Goal: Information Seeking & Learning: Learn about a topic

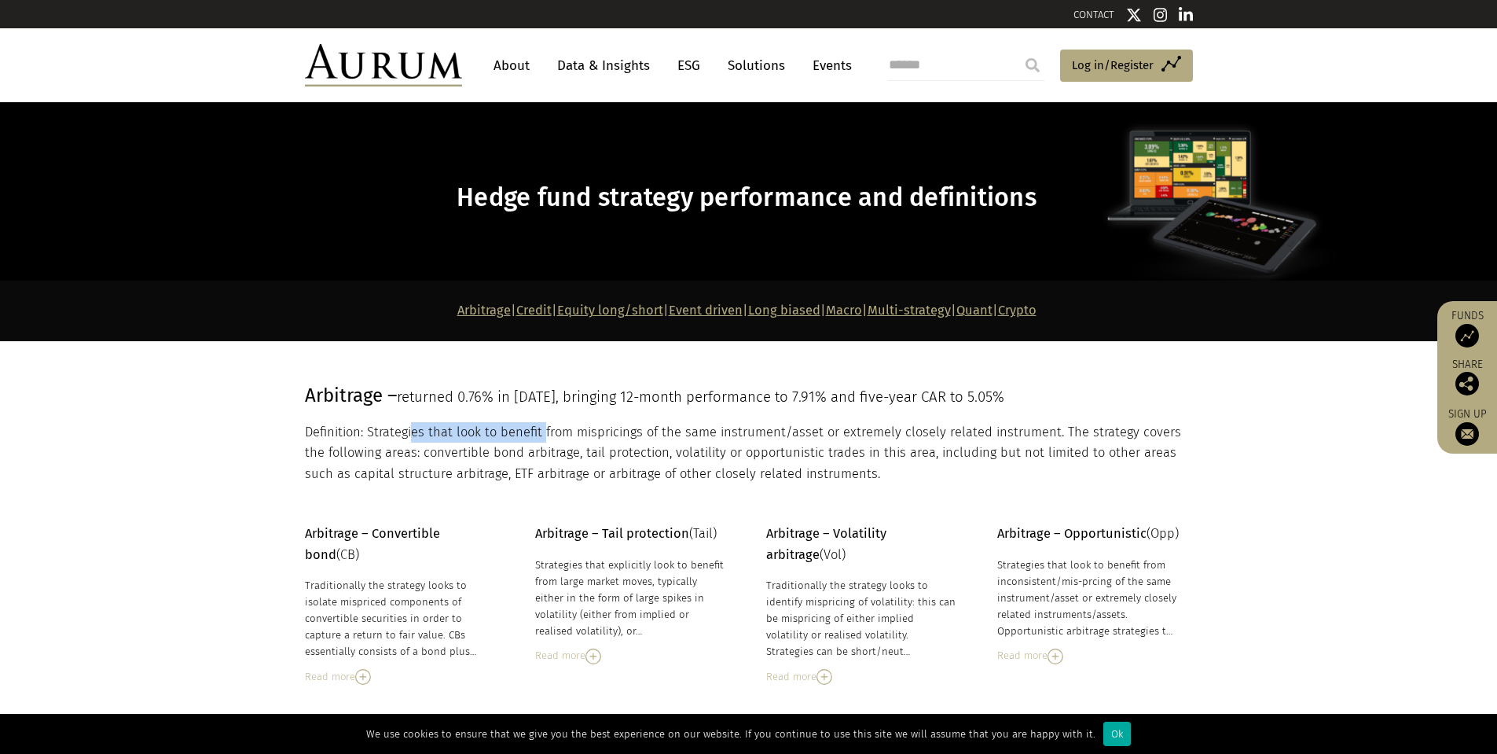
drag, startPoint x: 411, startPoint y: 424, endPoint x: 544, endPoint y: 438, distance: 133.5
click at [544, 438] on p "Definition: Strategies that look to benefit from mispricings of the same instru…" at bounding box center [747, 453] width 884 height 62
drag, startPoint x: 441, startPoint y: 428, endPoint x: 733, endPoint y: 424, distance: 292.3
click at [733, 424] on p "Definition: Strategies that look to benefit from mispricings of the same instru…" at bounding box center [747, 453] width 884 height 62
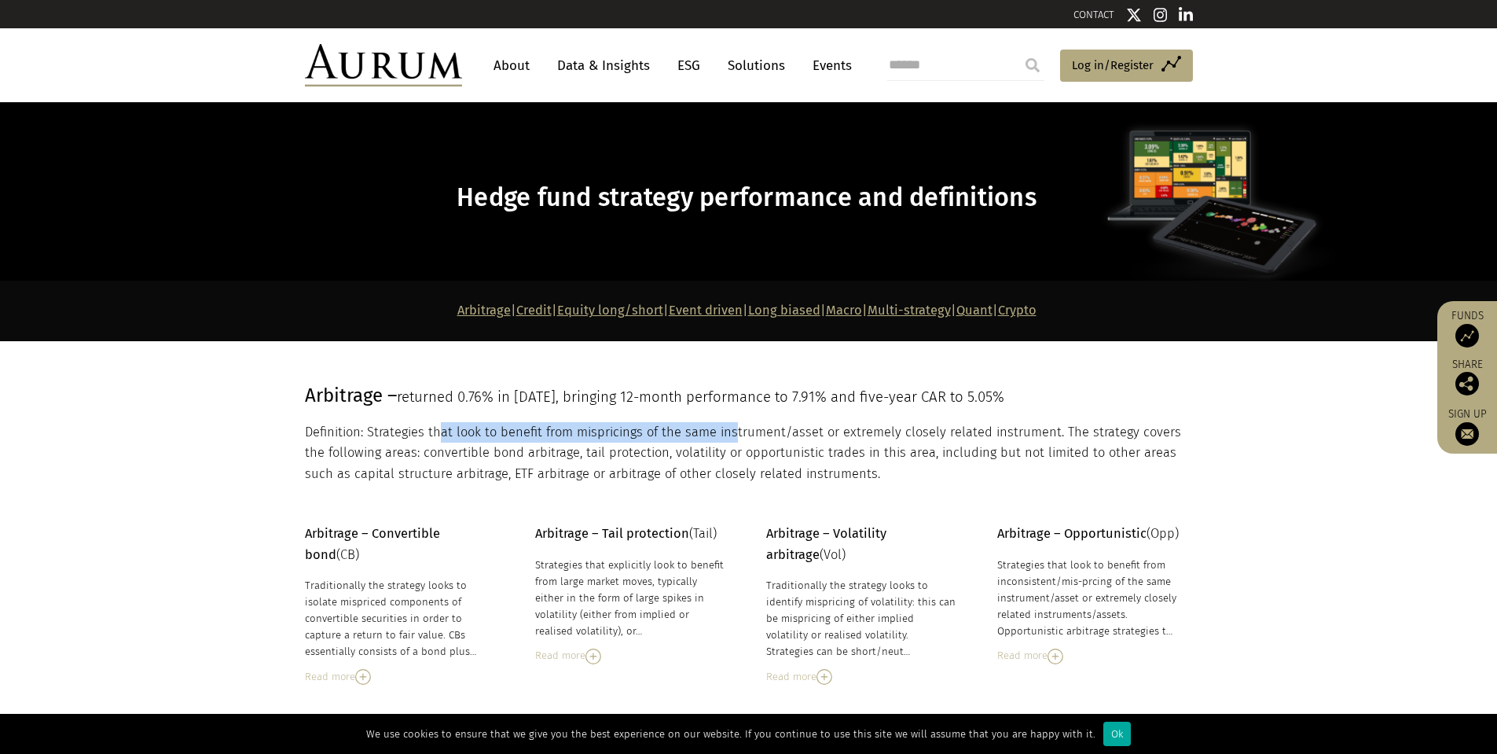
click at [733, 424] on p "Definition: Strategies that look to benefit from mispricings of the same instru…" at bounding box center [747, 453] width 884 height 62
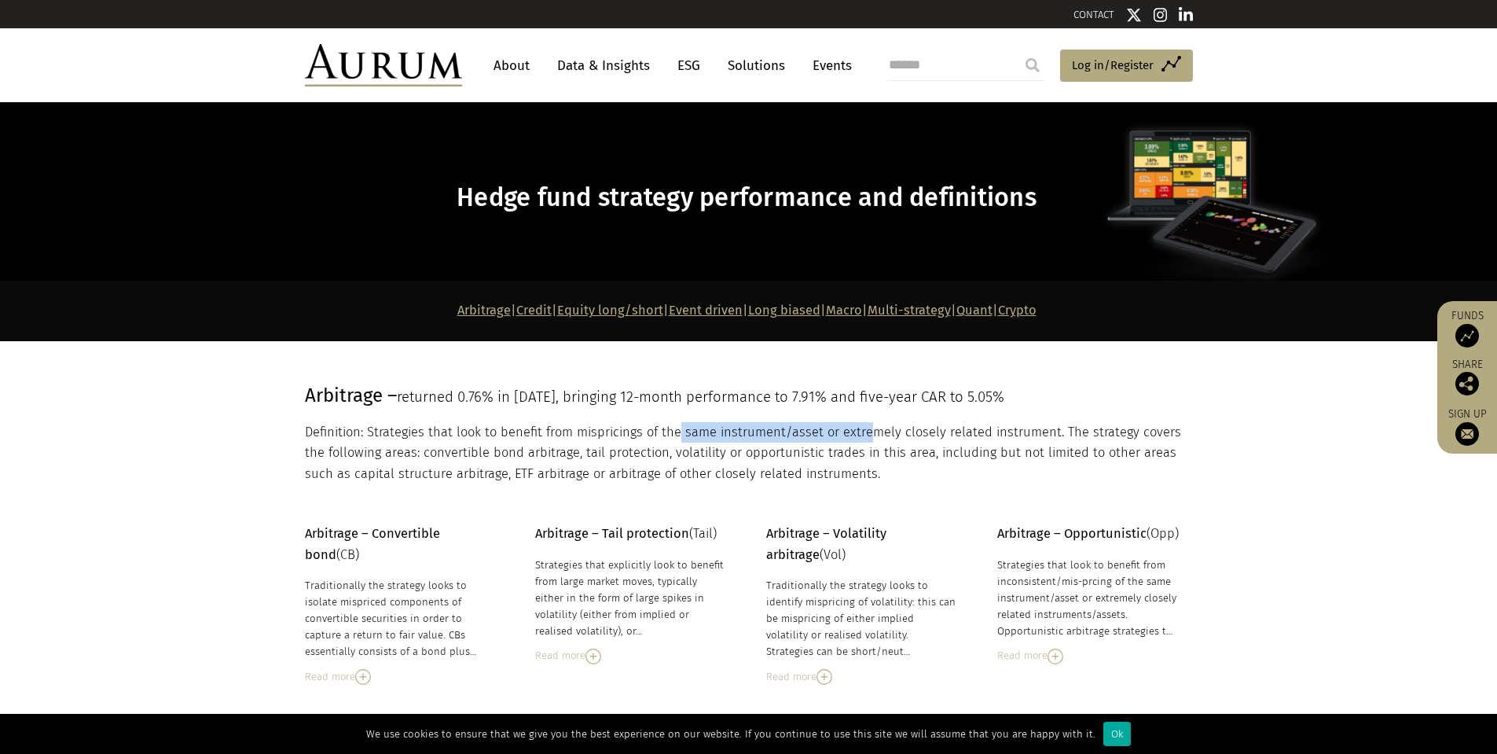
drag, startPoint x: 674, startPoint y: 435, endPoint x: 865, endPoint y: 433, distance: 191.0
click at [865, 433] on p "Definition: Strategies that look to benefit from mispricings of the same instru…" at bounding box center [747, 453] width 884 height 62
click at [867, 429] on p "Definition: Strategies that look to benefit from mispricings of the same instru…" at bounding box center [747, 453] width 884 height 62
drag, startPoint x: 846, startPoint y: 435, endPoint x: 984, endPoint y: 435, distance: 137.5
click at [984, 435] on p "Definition: Strategies that look to benefit from mispricings of the same instru…" at bounding box center [747, 453] width 884 height 62
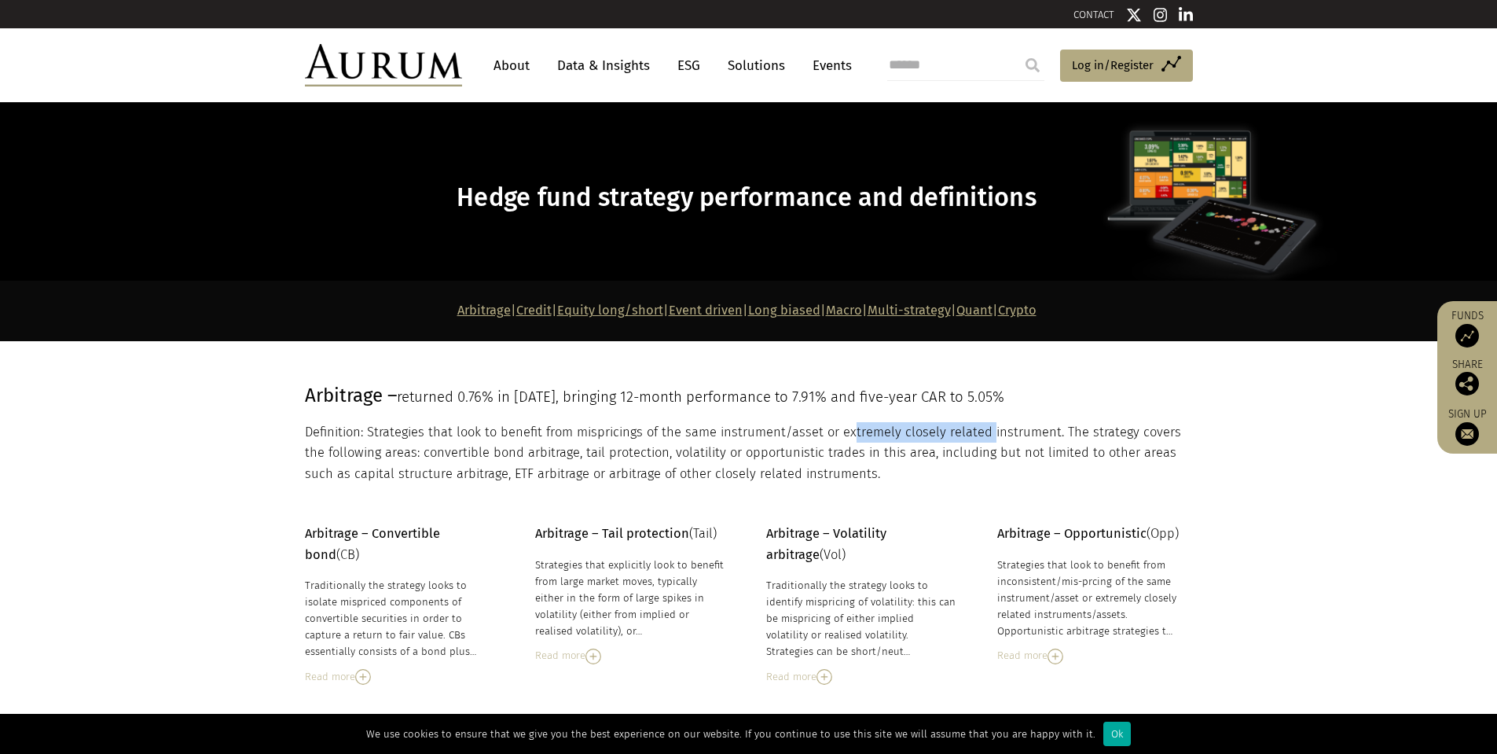
drag, startPoint x: 983, startPoint y: 435, endPoint x: 939, endPoint y: 435, distance: 44.0
click at [981, 435] on p "Definition: Strategies that look to benefit from mispricings of the same instru…" at bounding box center [747, 453] width 884 height 62
drag, startPoint x: 1078, startPoint y: 431, endPoint x: 1005, endPoint y: 439, distance: 73.5
click at [1076, 433] on p "Definition: Strategies that look to benefit from mispricings of the same instru…" at bounding box center [747, 453] width 884 height 62
drag, startPoint x: 927, startPoint y: 438, endPoint x: 1105, endPoint y: 440, distance: 177.6
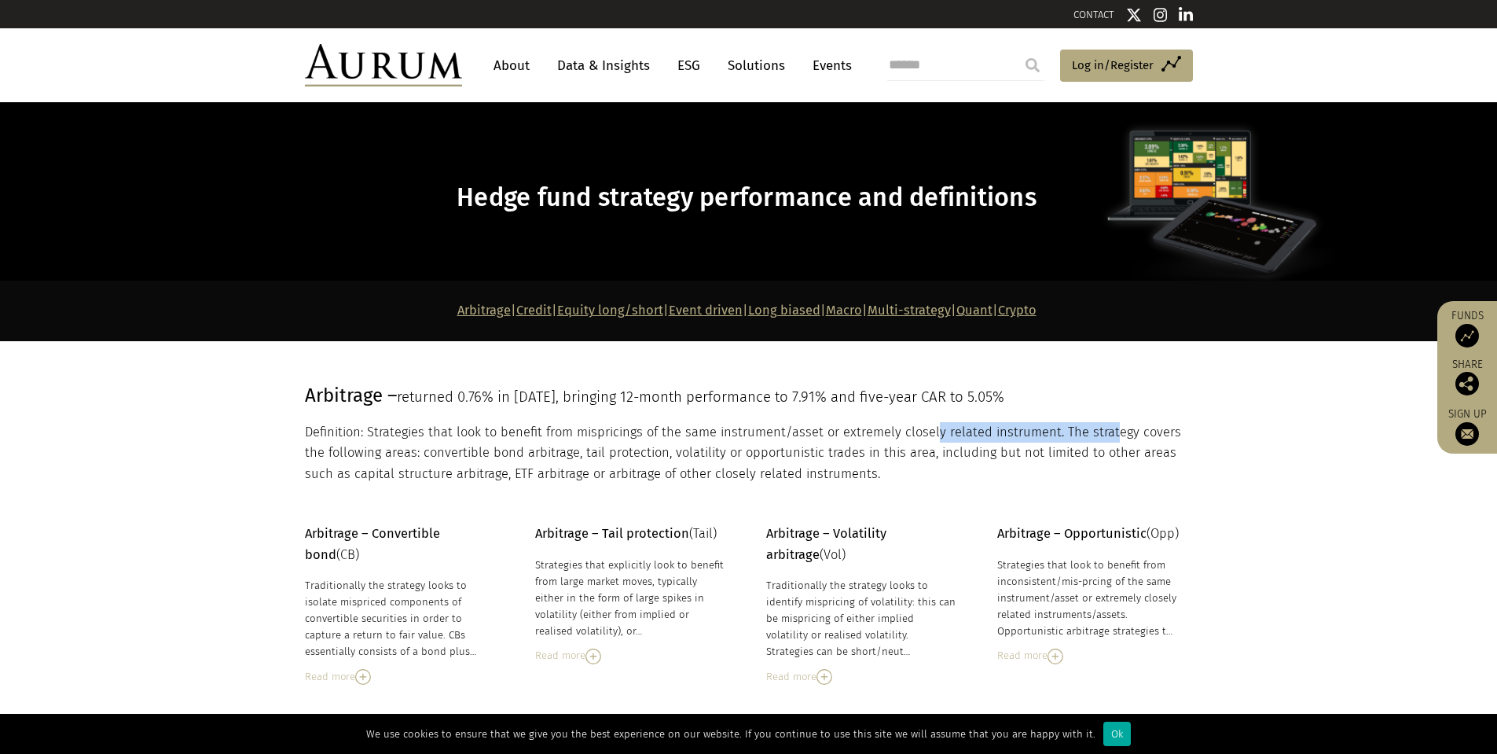
click at [1106, 440] on p "Definition: Strategies that look to benefit from mispricings of the same instru…" at bounding box center [747, 453] width 884 height 62
click at [999, 440] on p "Definition: Strategies that look to benefit from mispricings of the same instru…" at bounding box center [747, 453] width 884 height 62
click at [1118, 433] on p "Definition: Strategies that look to benefit from mispricings of the same instru…" at bounding box center [747, 453] width 884 height 62
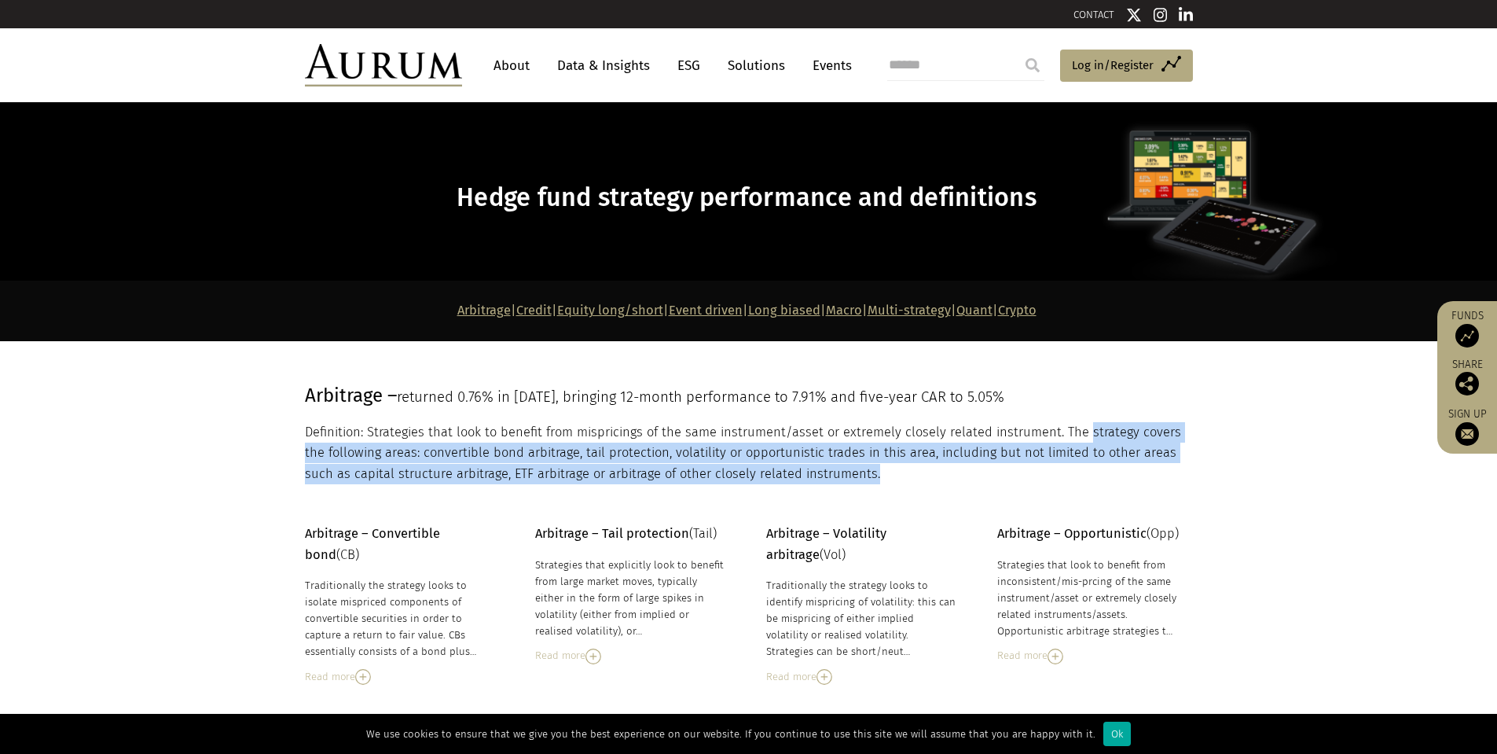
drag, startPoint x: 1062, startPoint y: 438, endPoint x: 1213, endPoint y: 448, distance: 151.2
click at [1213, 448] on section "Arbitrage – returned 0.76% in [DATE], bringing 12-month performance to 7.91% an…" at bounding box center [748, 432] width 1497 height 183
click at [1178, 447] on p "Definition: Strategies that look to benefit from mispricings of the same instru…" at bounding box center [747, 453] width 884 height 62
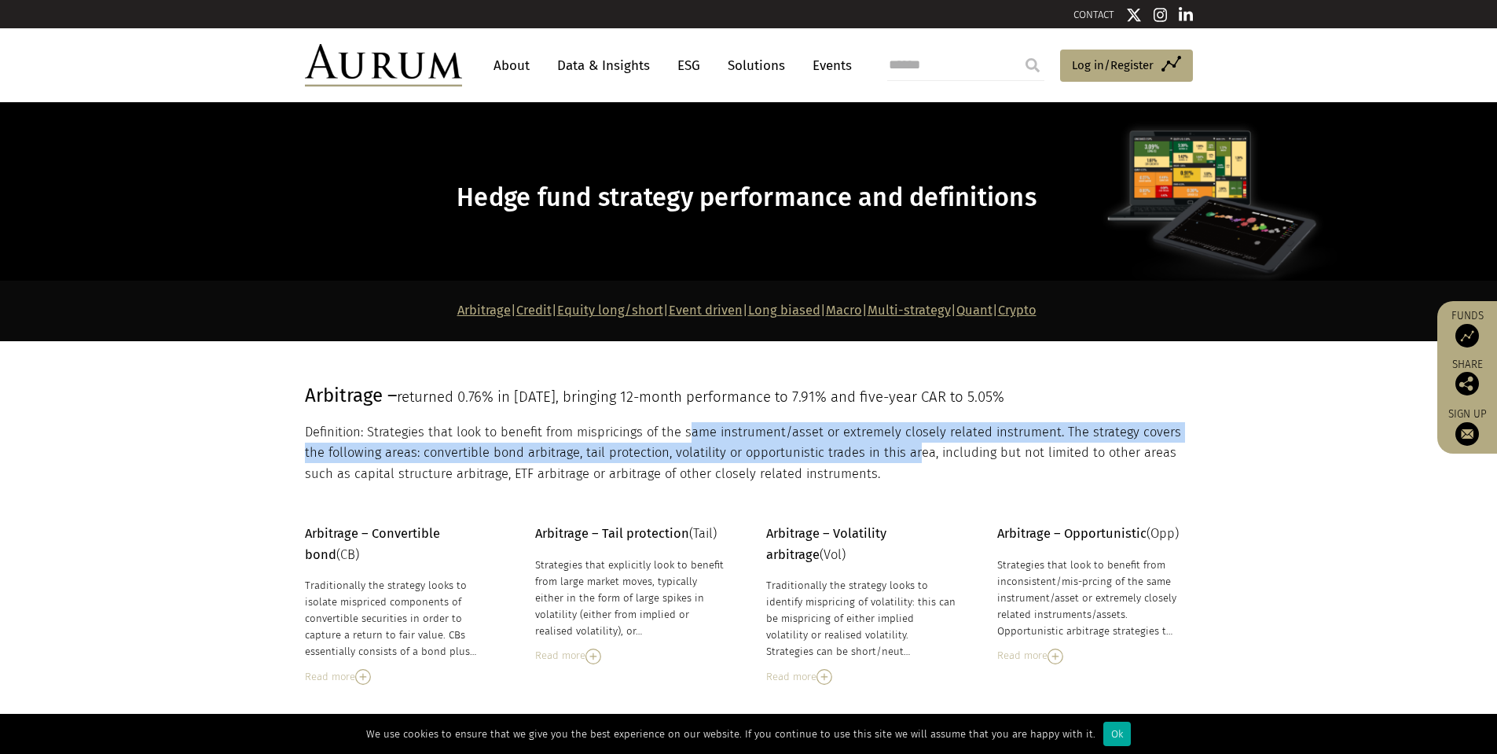
drag, startPoint x: 685, startPoint y: 431, endPoint x: 890, endPoint y: 442, distance: 205.4
click at [893, 443] on p "Definition: Strategies that look to benefit from mispricings of the same instru…" at bounding box center [747, 453] width 884 height 62
click at [890, 442] on p "Definition: Strategies that look to benefit from mispricings of the same instru…" at bounding box center [747, 453] width 884 height 62
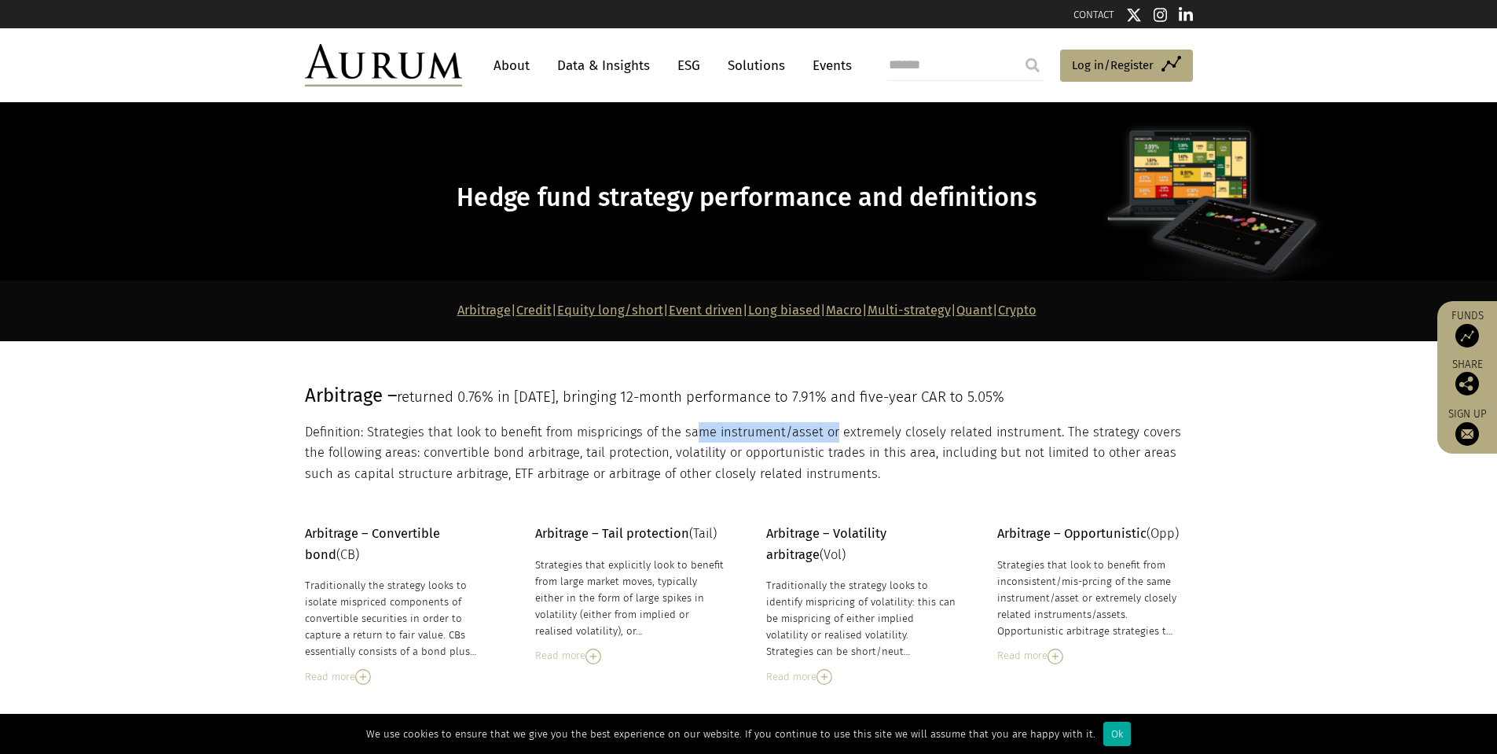
drag, startPoint x: 695, startPoint y: 428, endPoint x: 937, endPoint y: 432, distance: 242.1
click at [933, 432] on p "Definition: Strategies that look to benefit from mispricings of the same instru…" at bounding box center [747, 453] width 884 height 62
click at [617, 435] on p "Definition: Strategies that look to benefit from mispricings of the same instru…" at bounding box center [747, 453] width 884 height 62
click at [1136, 442] on p "Definition: Strategies that look to benefit from mispricings of the same instru…" at bounding box center [747, 453] width 884 height 62
drag, startPoint x: 430, startPoint y: 449, endPoint x: 628, endPoint y: 457, distance: 198.2
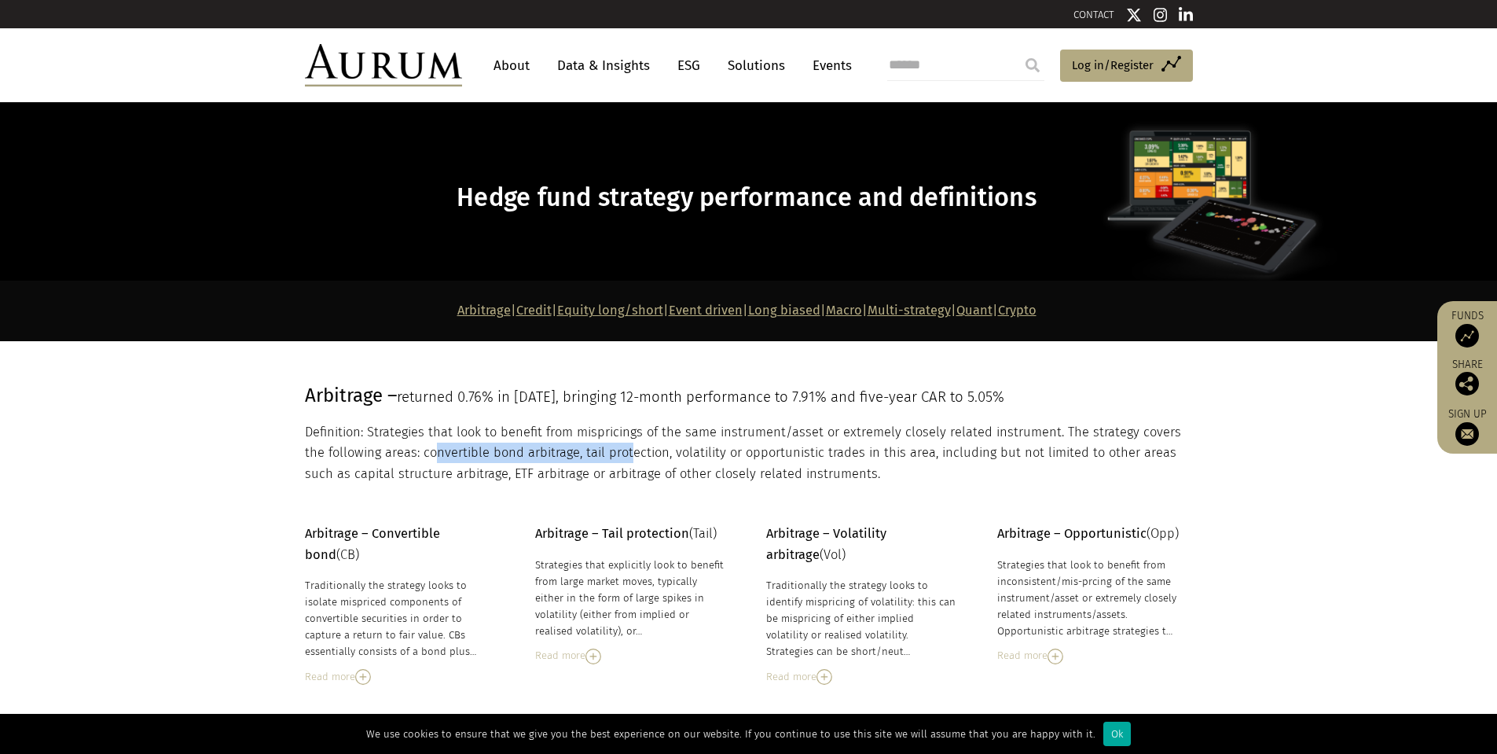
click at [628, 457] on p "Definition: Strategies that look to benefit from mispricings of the same instru…" at bounding box center [747, 453] width 884 height 62
drag, startPoint x: 628, startPoint y: 457, endPoint x: 618, endPoint y: 453, distance: 11.3
click at [628, 457] on p "Definition: Strategies that look to benefit from mispricings of the same instru…" at bounding box center [747, 453] width 884 height 62
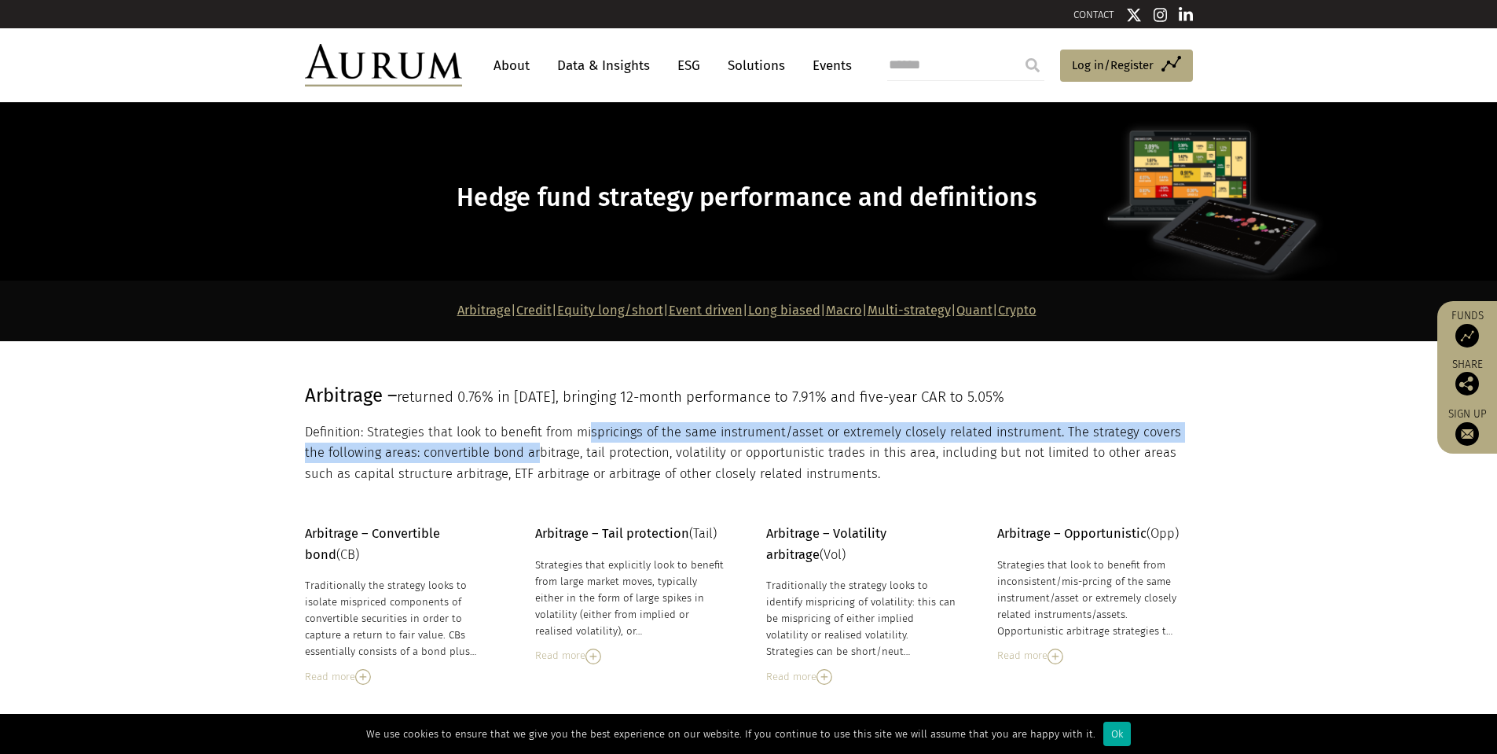
drag, startPoint x: 510, startPoint y: 451, endPoint x: 589, endPoint y: 436, distance: 80.8
click at [589, 436] on p "Definition: Strategies that look to benefit from mispricings of the same instru…" at bounding box center [747, 453] width 884 height 62
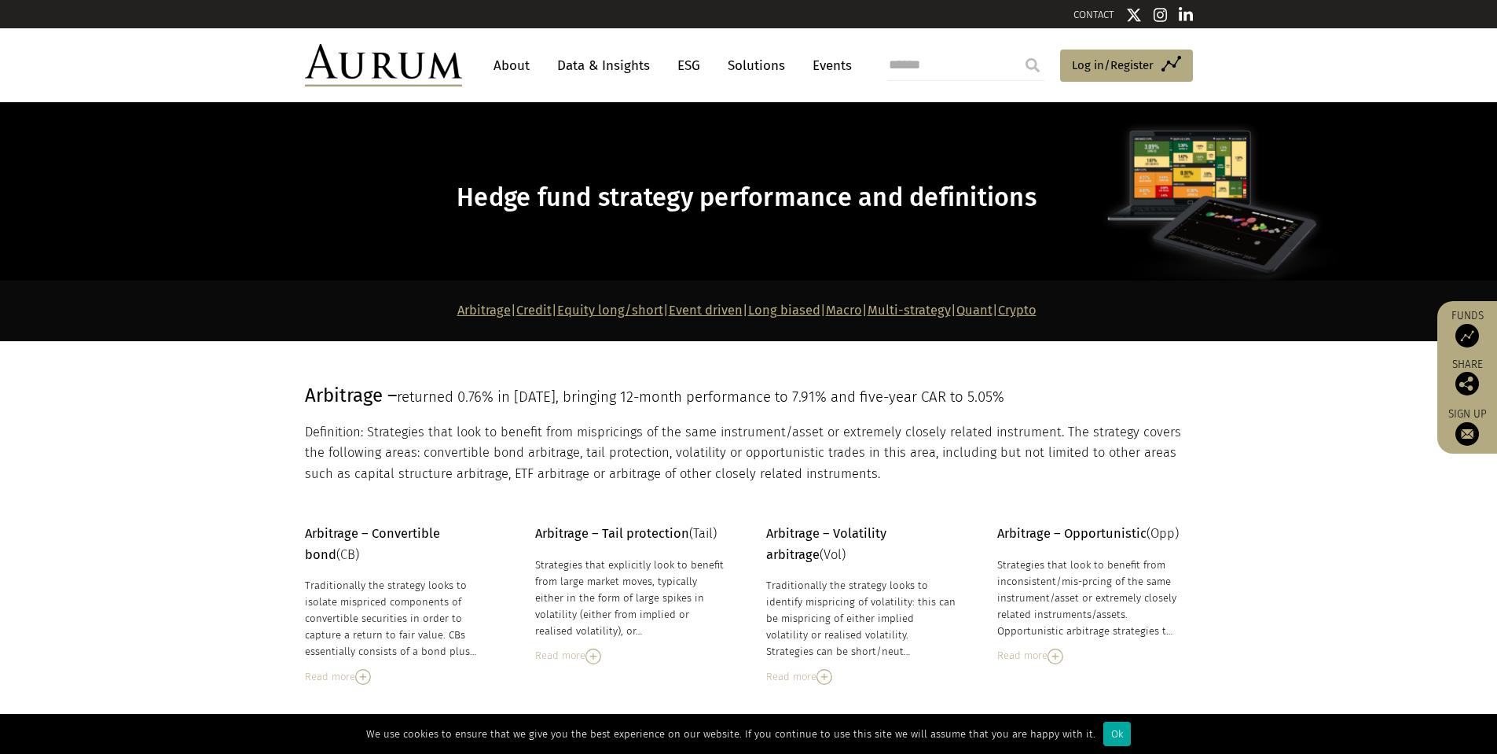
drag, startPoint x: 632, startPoint y: 457, endPoint x: 614, endPoint y: 453, distance: 17.9
click at [625, 454] on p "Definition: Strategies that look to benefit from mispricings of the same instru…" at bounding box center [747, 453] width 884 height 62
drag, startPoint x: 607, startPoint y: 453, endPoint x: 697, endPoint y: 455, distance: 89.6
click at [693, 455] on p "Definition: Strategies that look to benefit from mispricings of the same instru…" at bounding box center [747, 453] width 884 height 62
drag, startPoint x: 698, startPoint y: 455, endPoint x: 642, endPoint y: 453, distance: 55.8
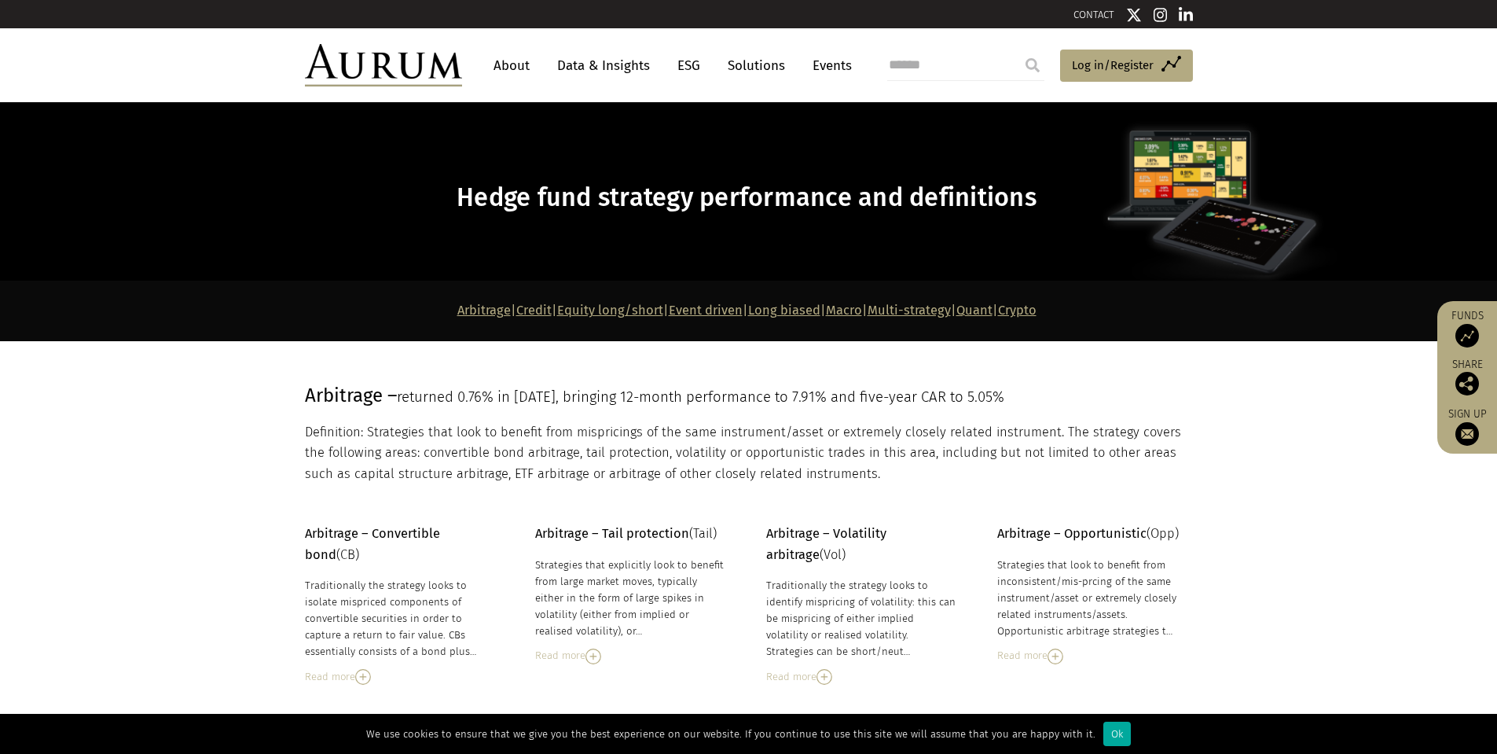
click at [698, 455] on p "Definition: Strategies that look to benefit from mispricings of the same instru…" at bounding box center [747, 453] width 884 height 62
drag, startPoint x: 634, startPoint y: 452, endPoint x: 785, endPoint y: 454, distance: 150.9
click at [785, 454] on p "Definition: Strategies that look to benefit from mispricings of the same instru…" at bounding box center [747, 453] width 884 height 62
drag, startPoint x: 815, startPoint y: 454, endPoint x: 962, endPoint y: 457, distance: 147.0
click at [962, 457] on p "Definition: Strategies that look to benefit from mispricings of the same instru…" at bounding box center [747, 453] width 884 height 62
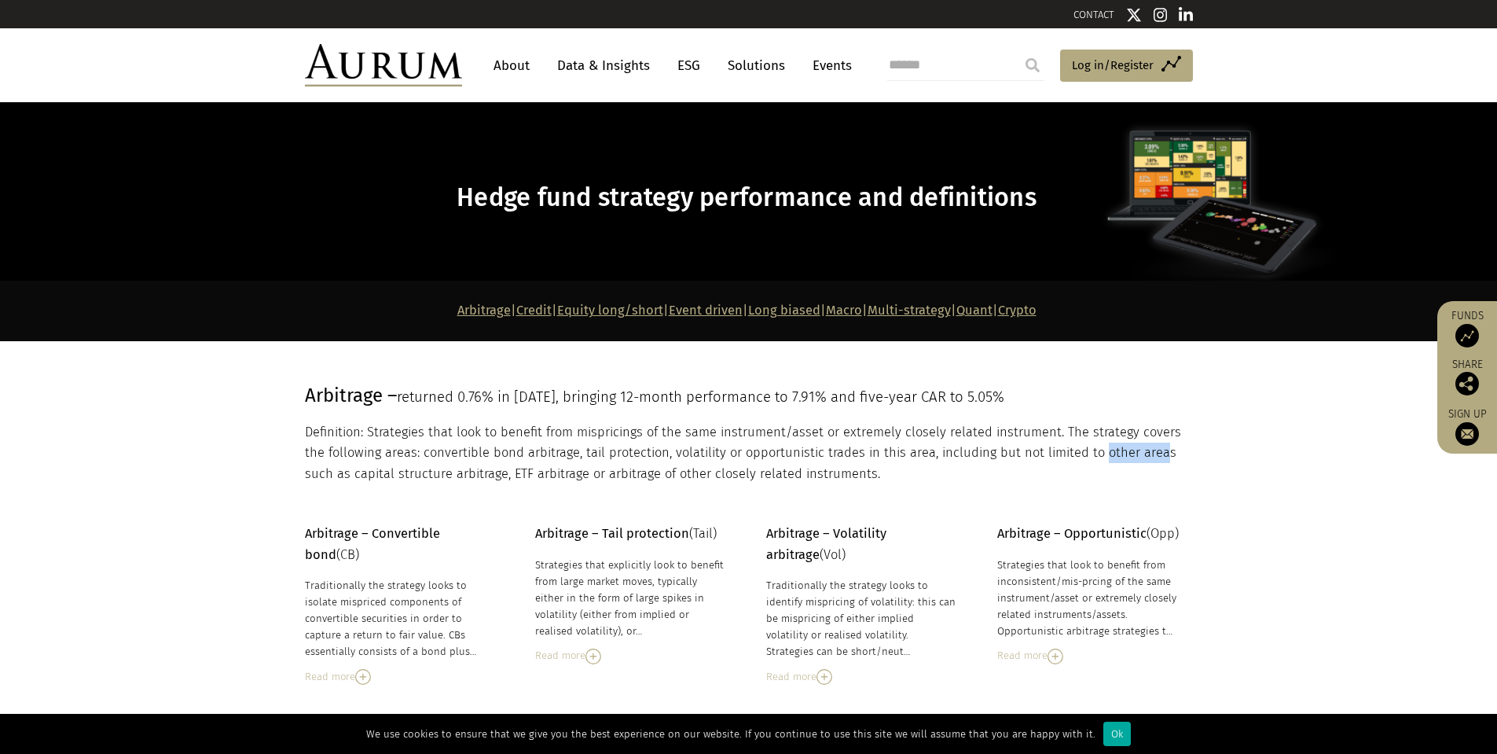
drag, startPoint x: 1069, startPoint y: 458, endPoint x: 1157, endPoint y: 458, distance: 88.0
click at [1157, 458] on p "Definition: Strategies that look to benefit from mispricings of the same instru…" at bounding box center [747, 453] width 884 height 62
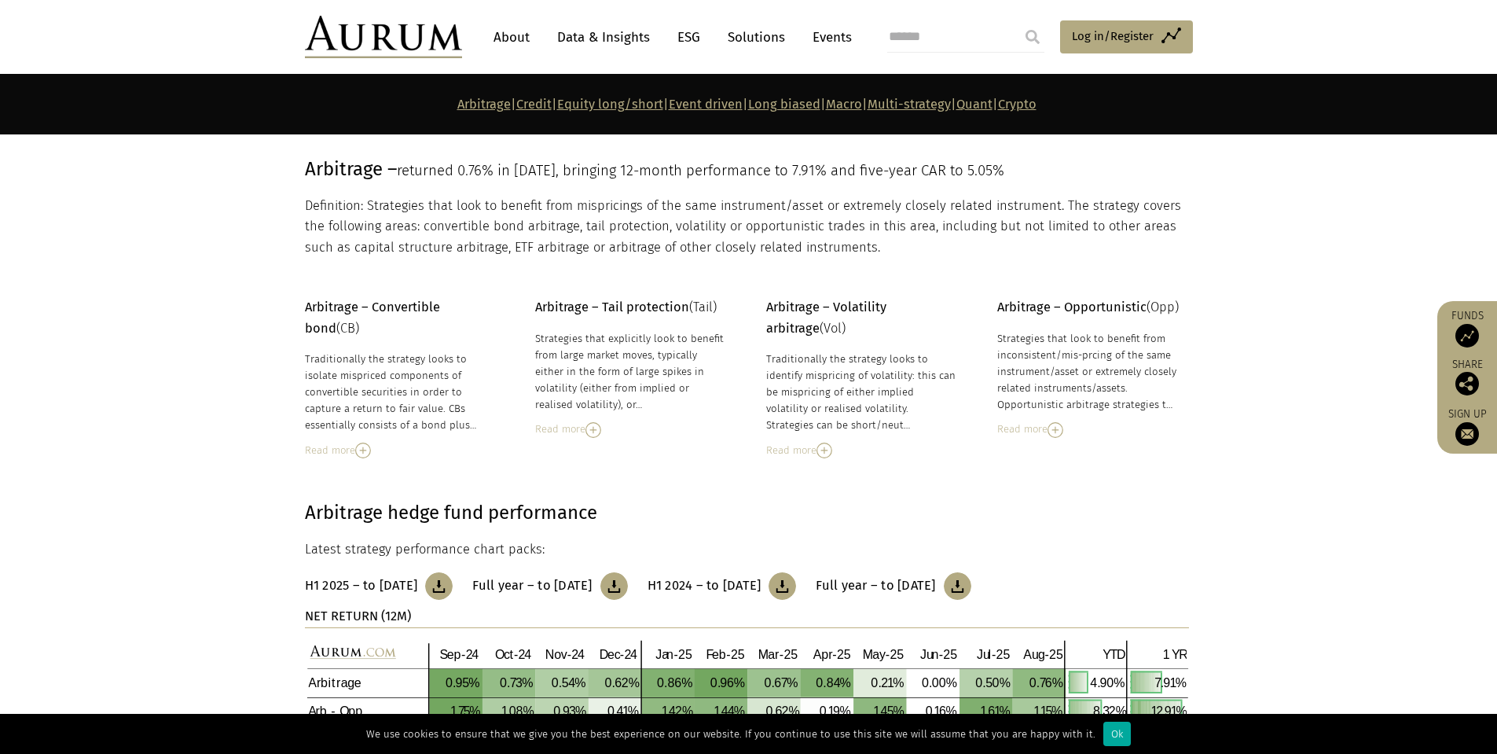
scroll to position [236, 0]
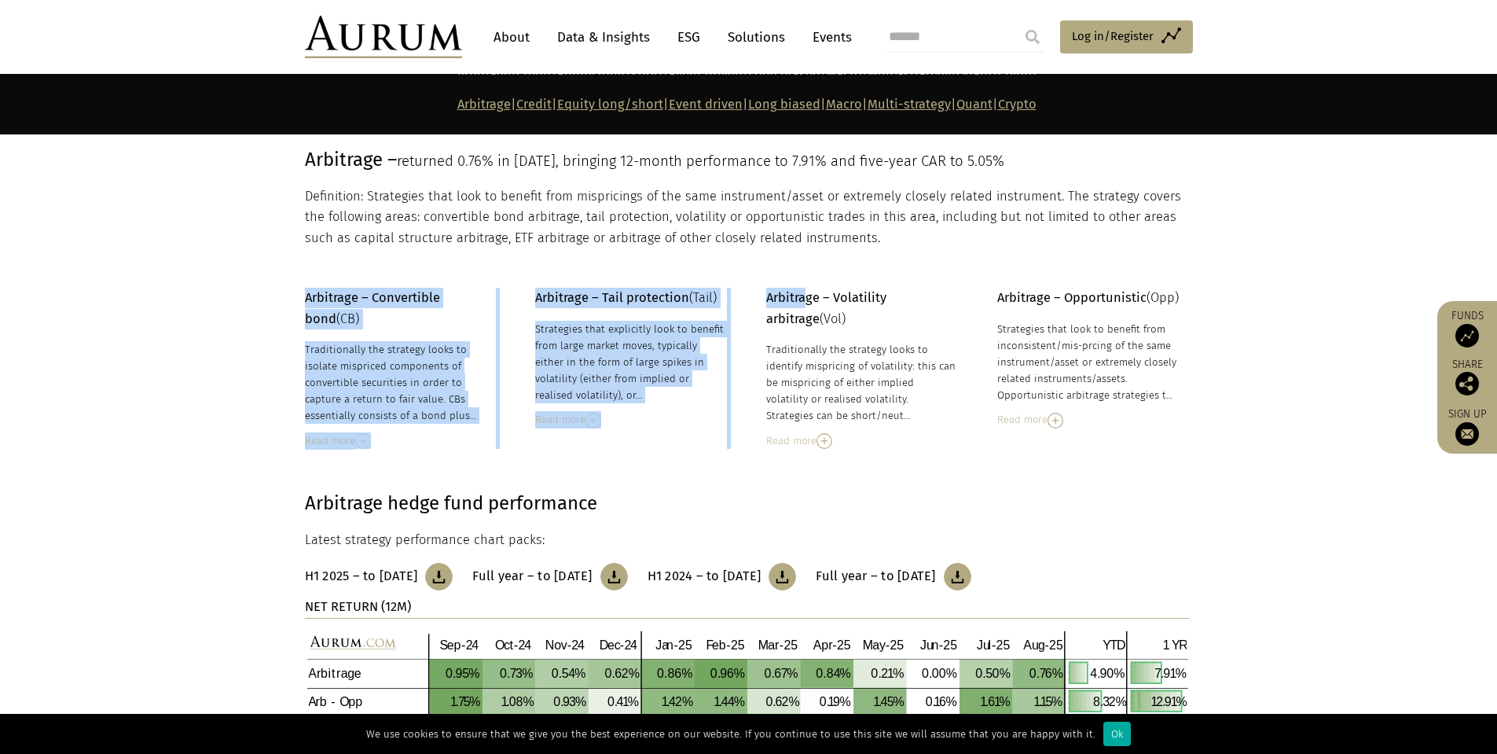
drag, startPoint x: 554, startPoint y: 282, endPoint x: 805, endPoint y: 302, distance: 252.2
click at [797, 300] on strong "Arbitrage – Volatility arbitrage" at bounding box center [826, 307] width 120 height 35
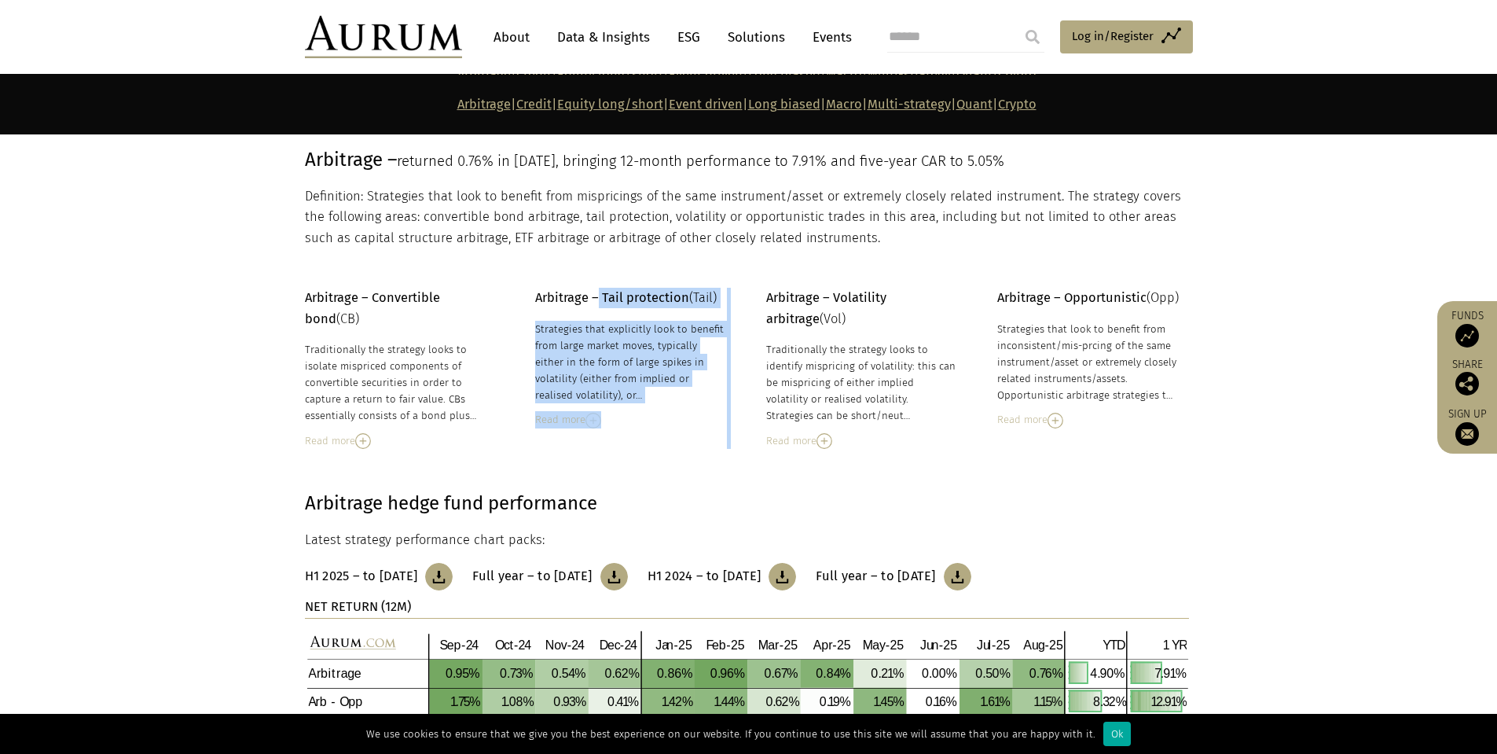
drag, startPoint x: 730, startPoint y: 299, endPoint x: 572, endPoint y: 291, distance: 158.1
click at [598, 294] on div "Arbitrage – Convertible bond (CB) Traditionally the strategy looks to isolate m…" at bounding box center [748, 368] width 919 height 161
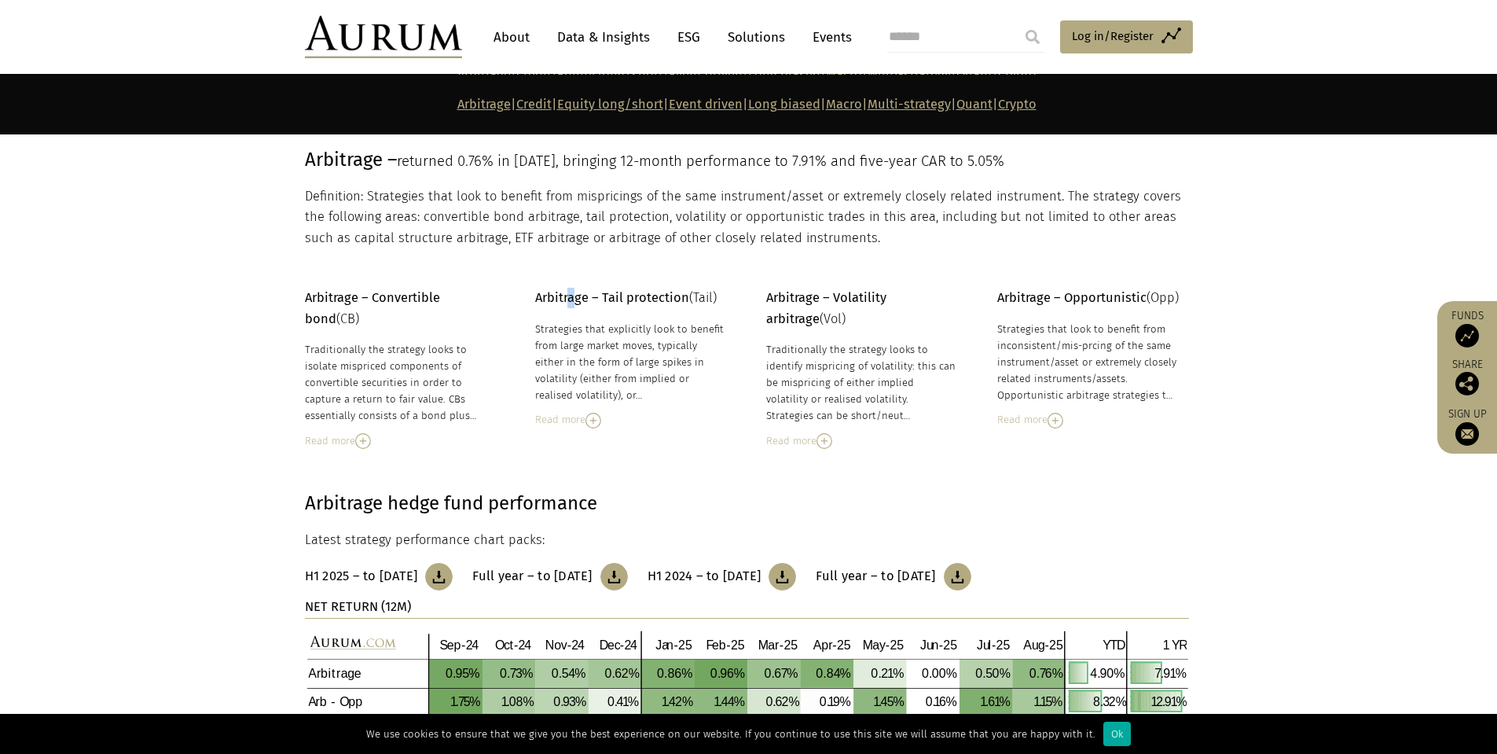
drag, startPoint x: 572, startPoint y: 291, endPoint x: 554, endPoint y: 292, distance: 18.1
click at [569, 291] on strong "Arbitrage – Tail protection" at bounding box center [612, 297] width 154 height 15
click at [549, 292] on strong "Arbitrage – Tail protection" at bounding box center [612, 297] width 154 height 15
click at [548, 293] on strong "Arbitrage – Tail protection" at bounding box center [612, 297] width 154 height 15
click at [541, 295] on strong "Arbitrage – Tail protection" at bounding box center [612, 297] width 154 height 15
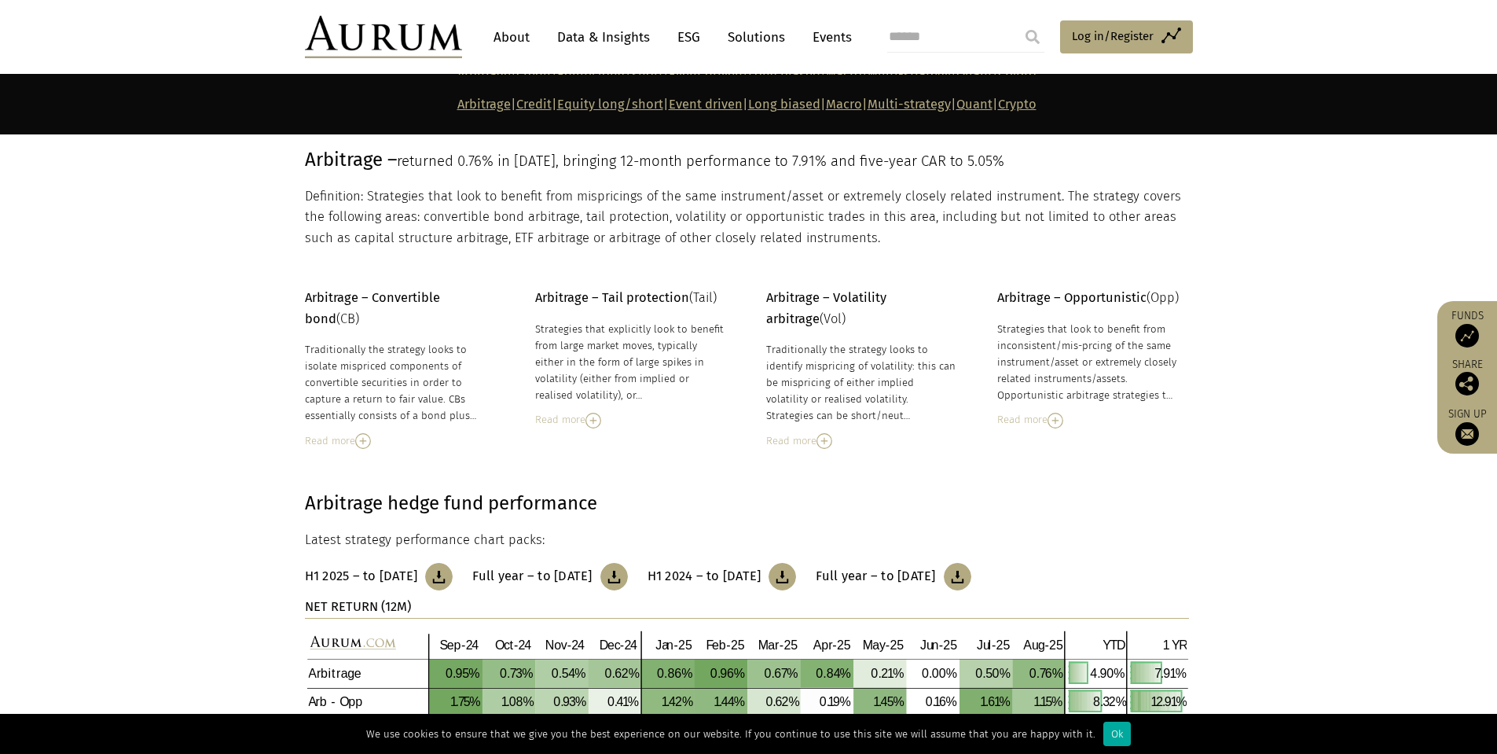
click at [540, 295] on strong "Arbitrage – Tail protection" at bounding box center [612, 297] width 154 height 15
drag, startPoint x: 536, startPoint y: 295, endPoint x: 652, endPoint y: 397, distance: 154.3
click at [652, 397] on div "Arbitrage – Tail protection (Tail) Strategies that explicitly look to benefit f…" at bounding box center [631, 358] width 192 height 141
click at [611, 327] on div "Strategies that explicitly look to benefit from large market moves, typically e…" at bounding box center [631, 362] width 192 height 83
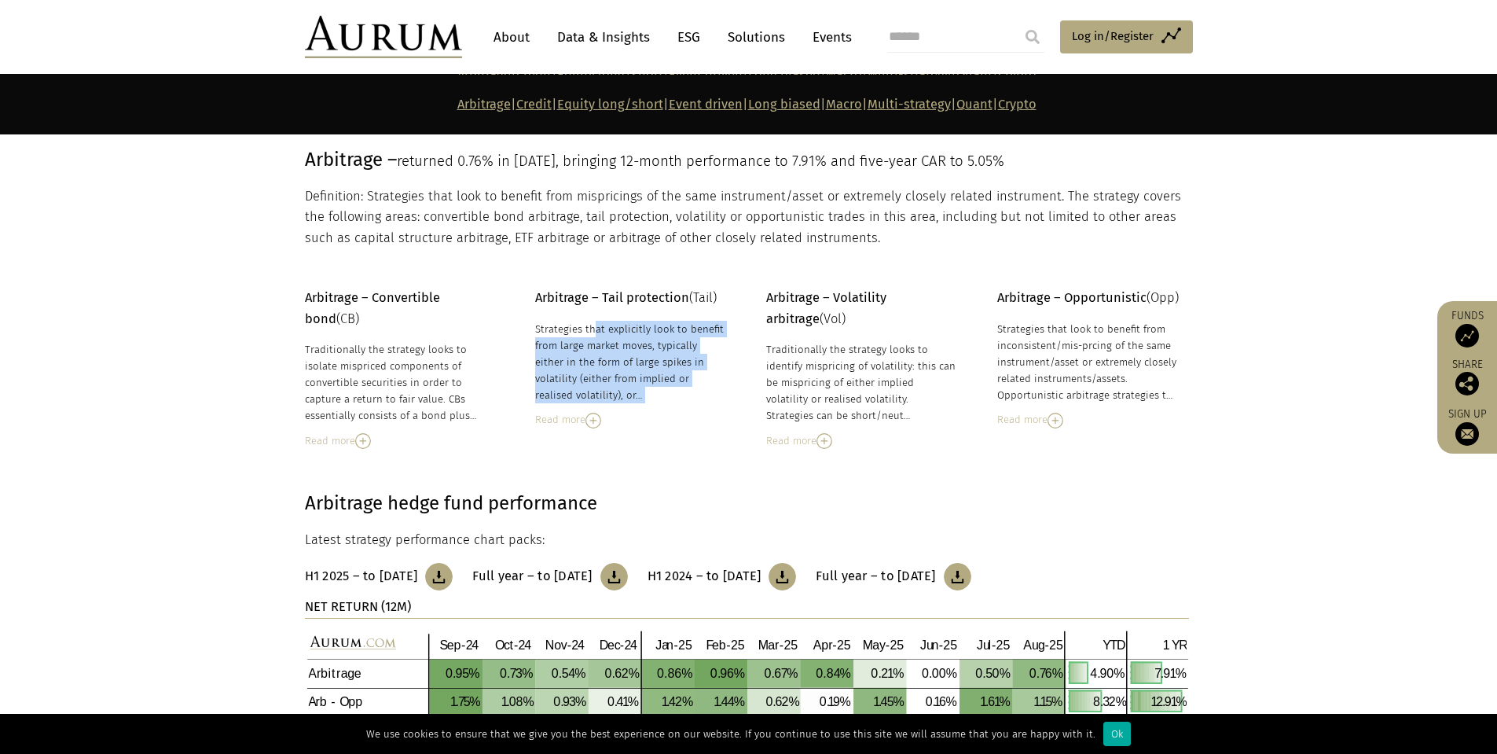
click at [611, 327] on div "Strategies that explicitly look to benefit from large market moves, typically e…" at bounding box center [631, 362] width 192 height 83
click at [589, 342] on div "Strategies that explicitly look to benefit from large market moves, typically e…" at bounding box center [631, 362] width 192 height 83
drag, startPoint x: 559, startPoint y: 348, endPoint x: 663, endPoint y: 354, distance: 104.7
click at [660, 354] on div "Strategies that explicitly look to benefit from large market moves, typically e…" at bounding box center [631, 362] width 192 height 83
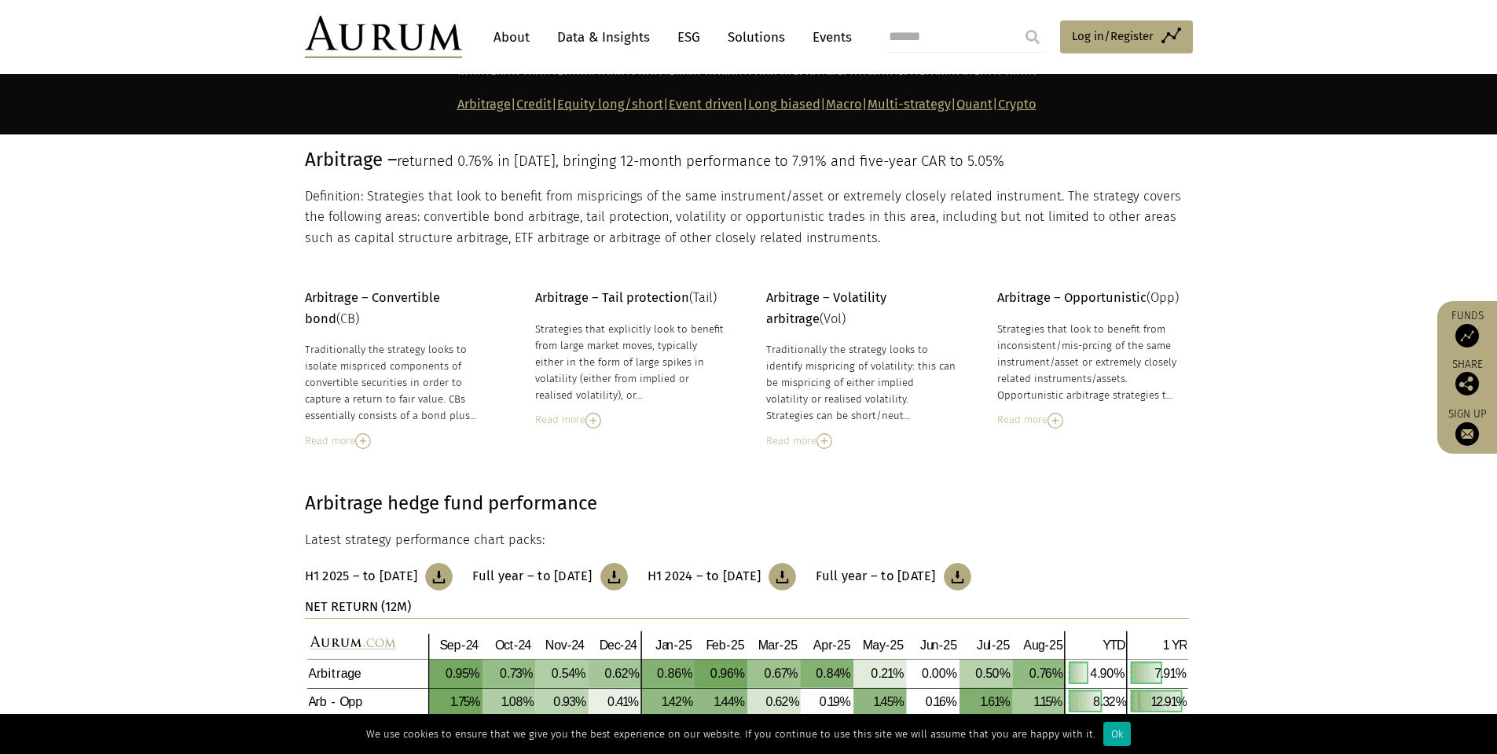
click at [663, 354] on div "Strategies that explicitly look to benefit from large market moves, typically e…" at bounding box center [631, 362] width 192 height 83
drag, startPoint x: 593, startPoint y: 359, endPoint x: 698, endPoint y: 365, distance: 104.7
click at [698, 365] on div "Strategies that explicitly look to benefit from large market moves, typically e…" at bounding box center [631, 362] width 192 height 83
click at [452, 337] on div "Arbitrage – Convertible bond (CB) Traditionally the strategy looks to isolate m…" at bounding box center [401, 368] width 192 height 161
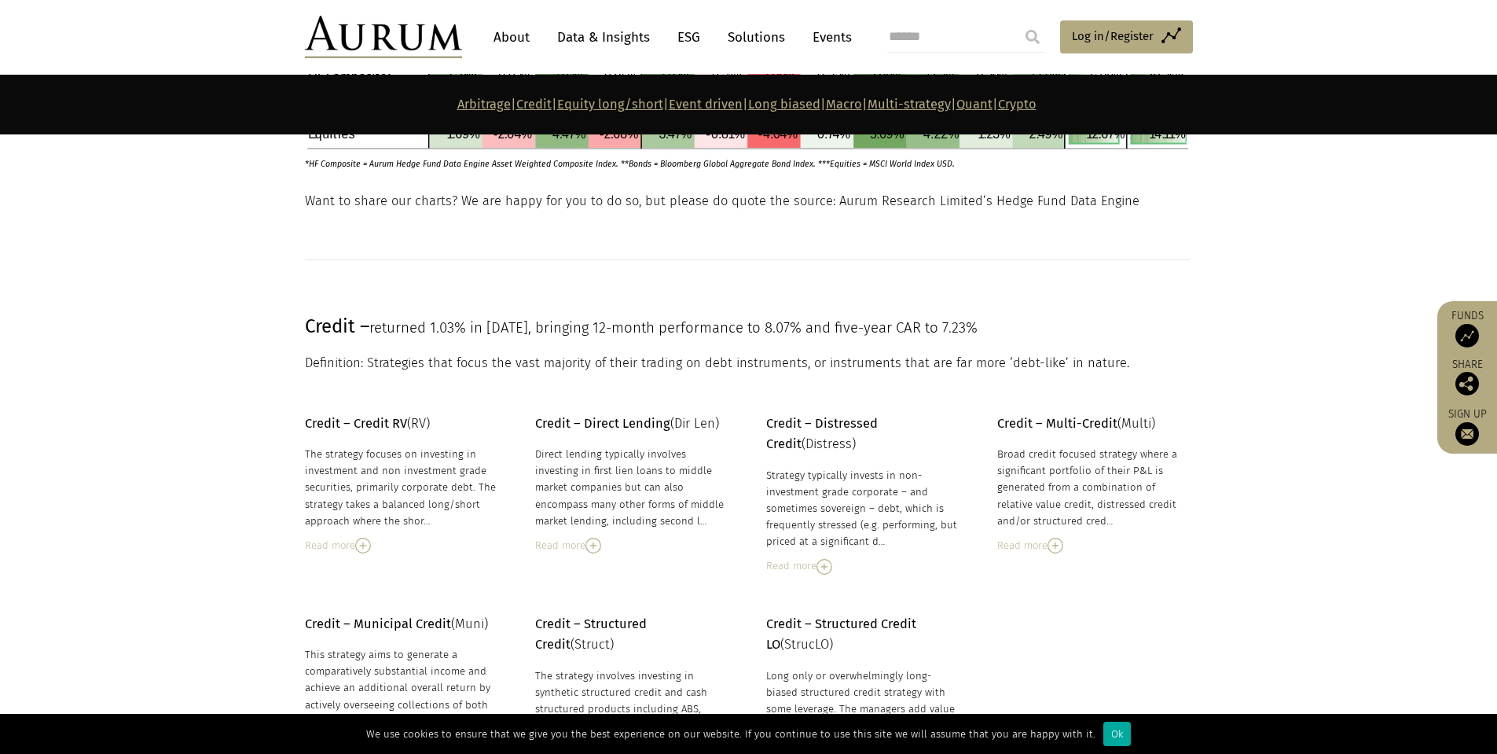
scroll to position [1100, 0]
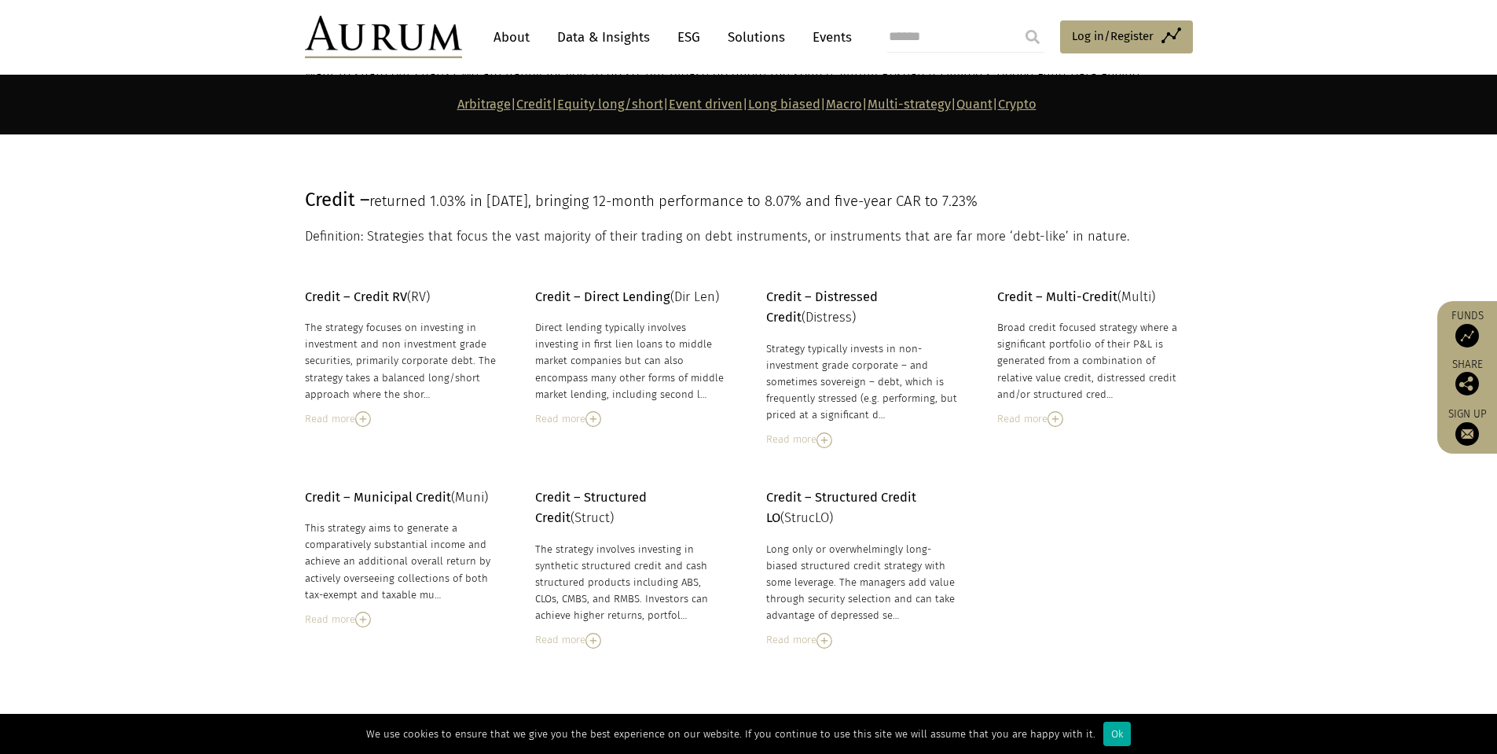
drag, startPoint x: 301, startPoint y: 301, endPoint x: 447, endPoint y: 362, distance: 158.5
click at [538, 409] on div "Credit – Credit RV (RV) The strategy focuses on investing in investment and non…" at bounding box center [748, 367] width 919 height 161
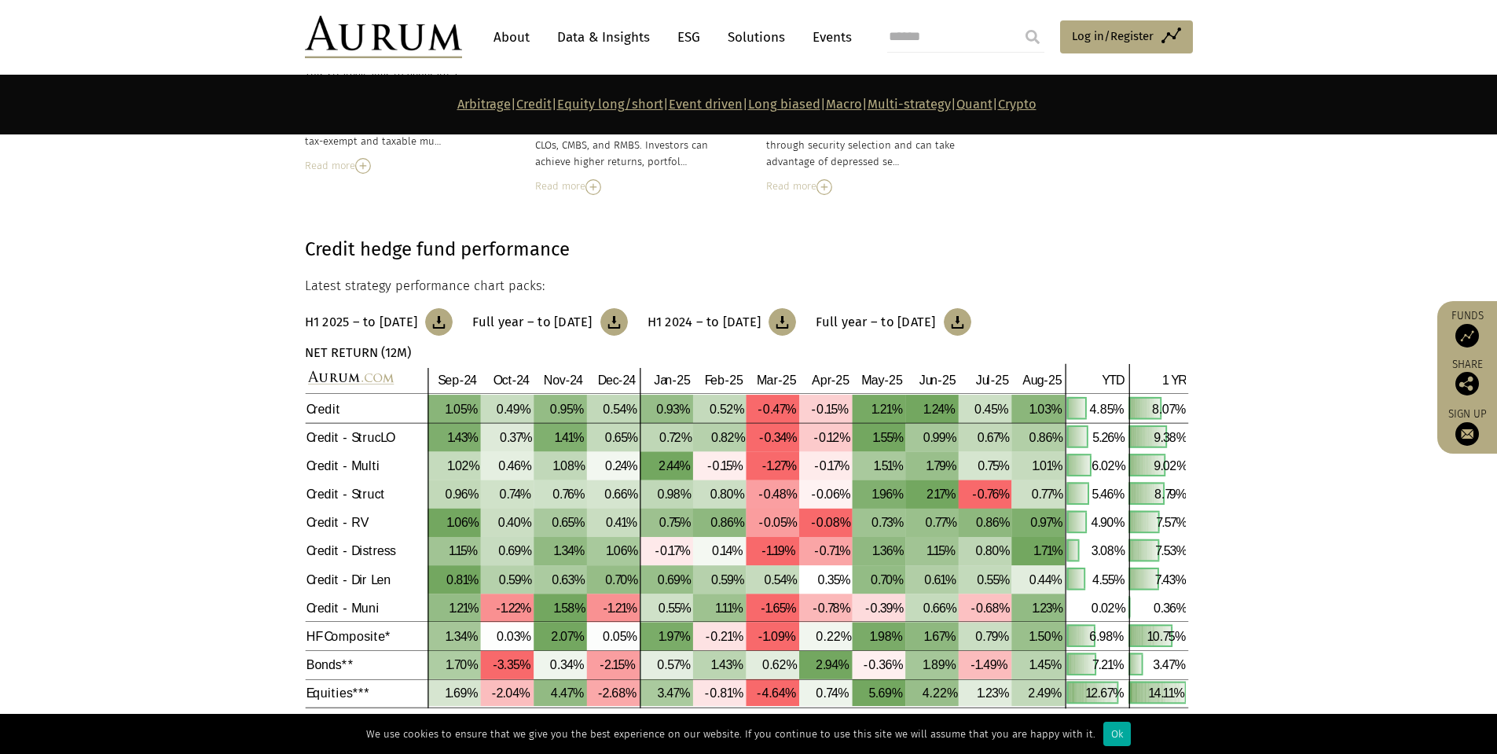
scroll to position [1414, 0]
